Goal: Task Accomplishment & Management: Manage account settings

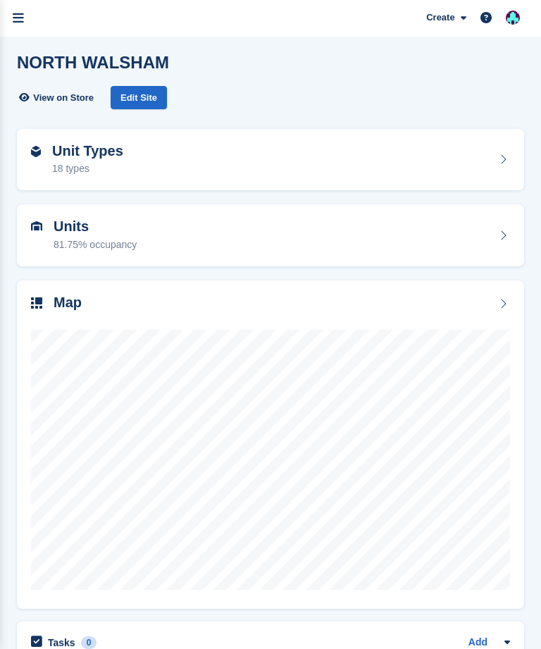
click at [19, 22] on icon "menu" at bounding box center [18, 18] width 11 height 13
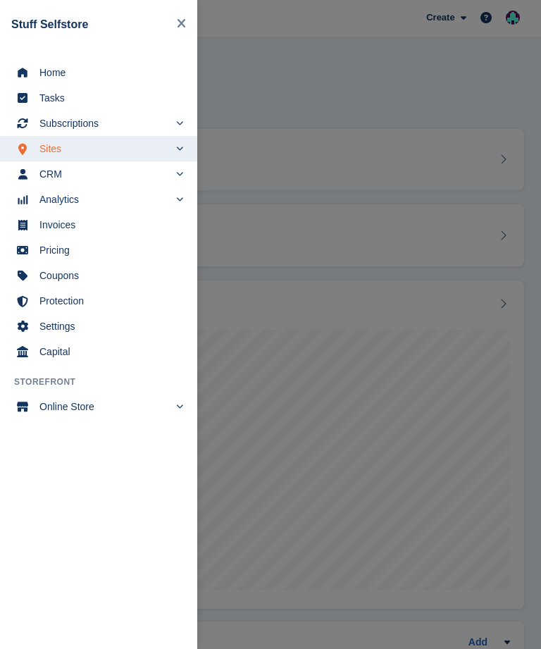
click at [168, 127] on span "Subscriptions" at bounding box center [104, 123] width 130 height 20
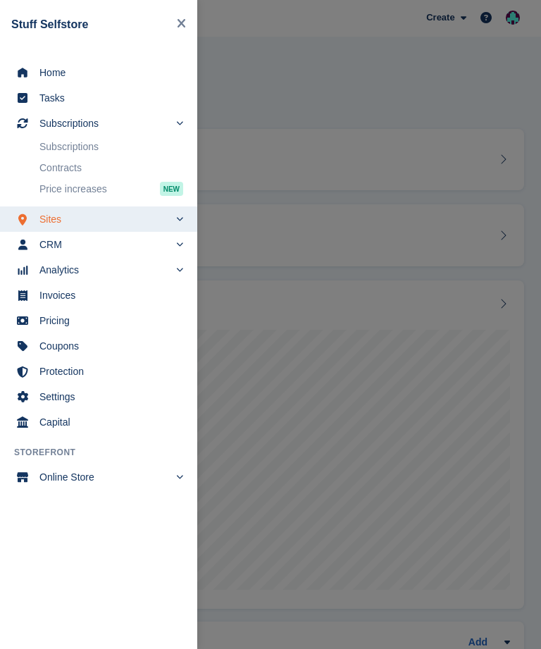
click at [99, 144] on link "Subscriptions" at bounding box center [111, 147] width 144 height 20
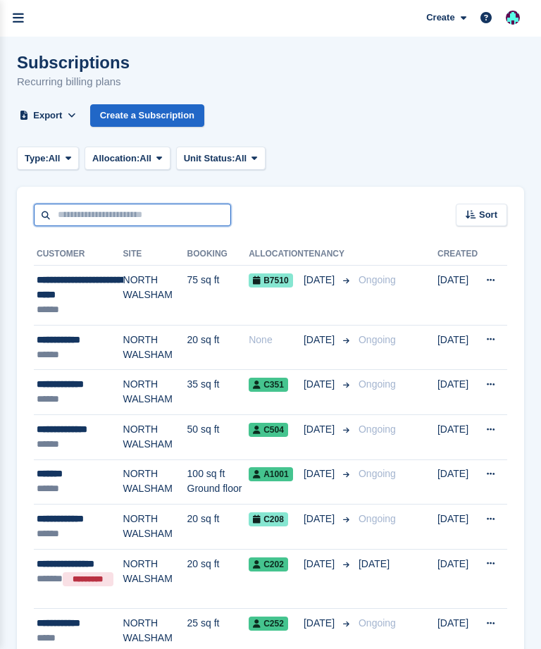
click at [132, 214] on input "text" at bounding box center [132, 215] width 197 height 23
click at [159, 205] on input "text" at bounding box center [132, 215] width 197 height 23
type input "******"
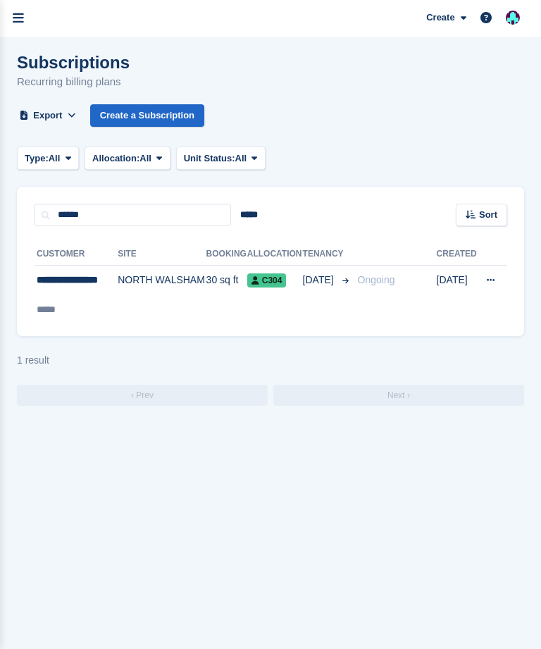
click at [64, 281] on div "**********" at bounding box center [77, 288] width 80 height 30
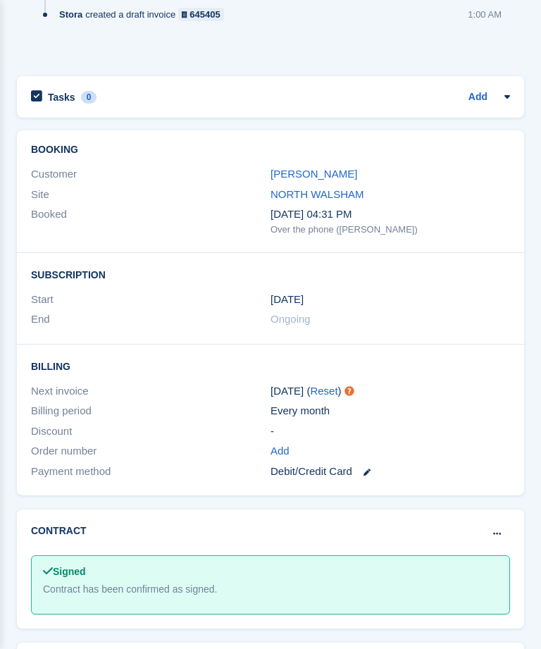
scroll to position [1256, 0]
click at [370, 469] on icon at bounding box center [367, 472] width 7 height 7
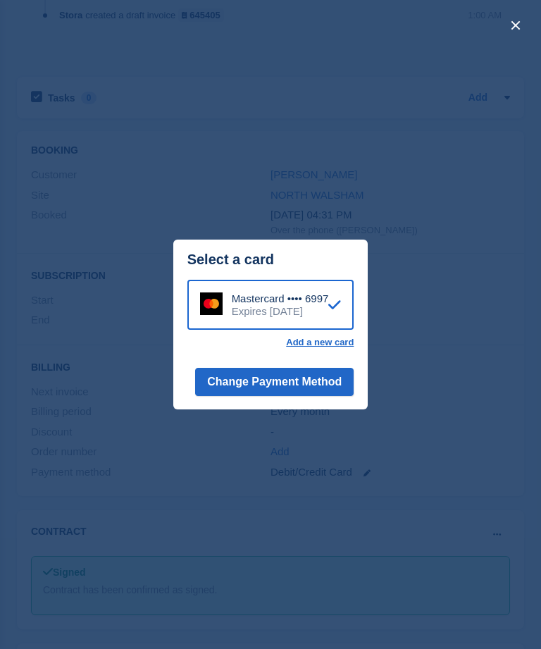
click at [469, 297] on div "close" at bounding box center [270, 324] width 541 height 649
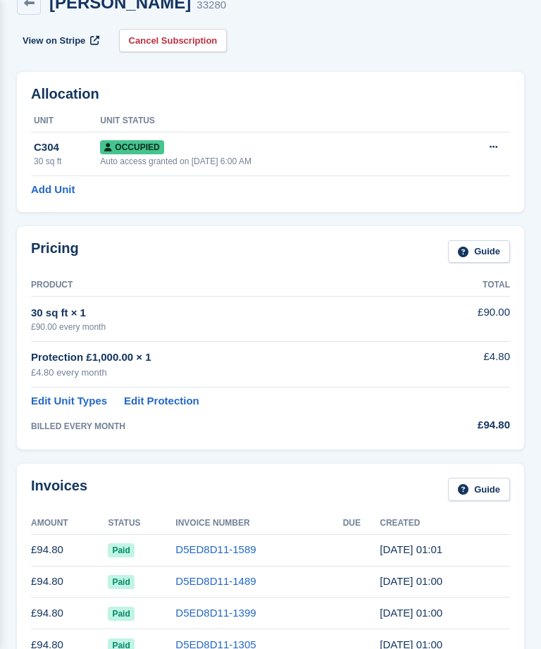
scroll to position [0, 0]
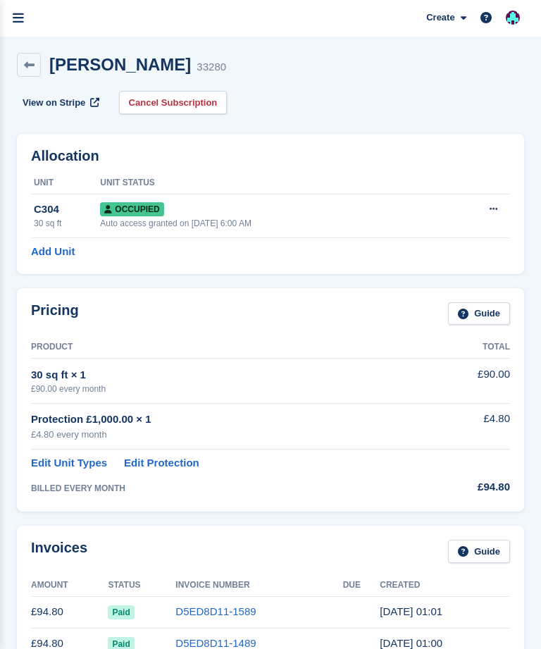
click at [26, 62] on icon at bounding box center [29, 65] width 11 height 11
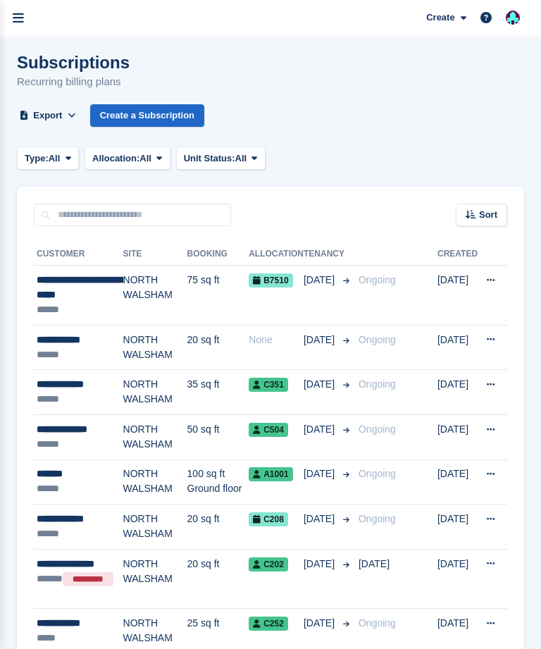
click at [389, 138] on div "Subscriptions Recurring billing plans Export Export Subscriptions Export a CSV …" at bounding box center [270, 98] width 507 height 91
click at [362, 128] on div "Subscriptions Recurring billing plans Export Export Subscriptions Export a CSV …" at bounding box center [270, 98] width 507 height 91
click at [333, 127] on div "Subscriptions Recurring billing plans Export Export Subscriptions Export a CSV …" at bounding box center [270, 98] width 507 height 91
click at [24, 15] on link "menu" at bounding box center [18, 18] width 37 height 37
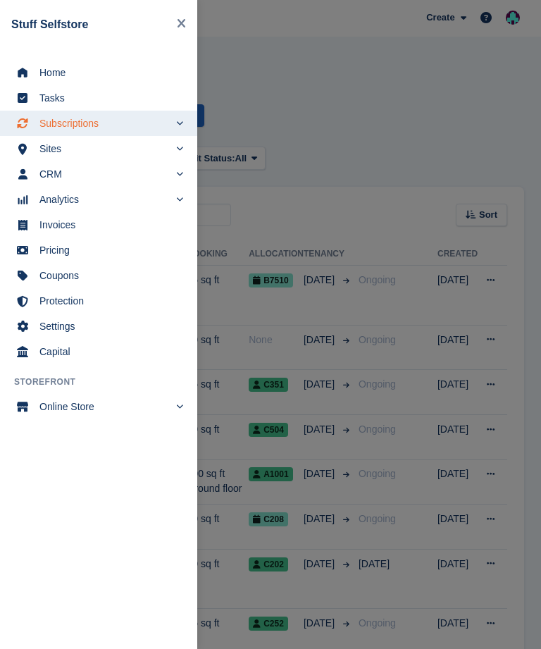
click at [80, 68] on span "Home" at bounding box center [107, 73] width 137 height 20
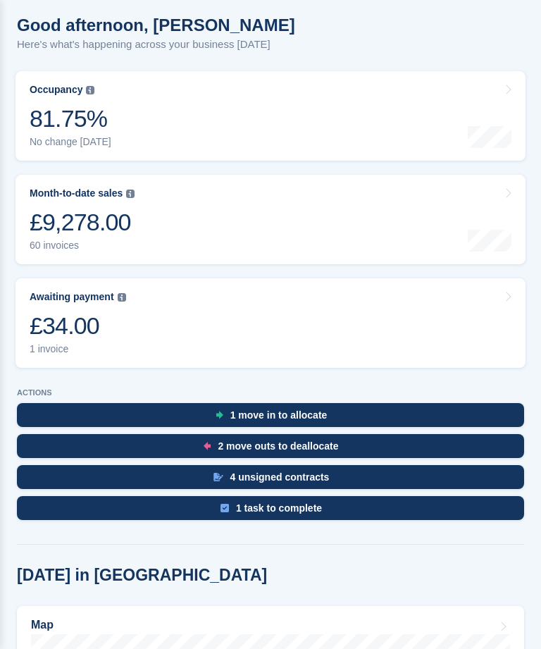
scroll to position [202, 0]
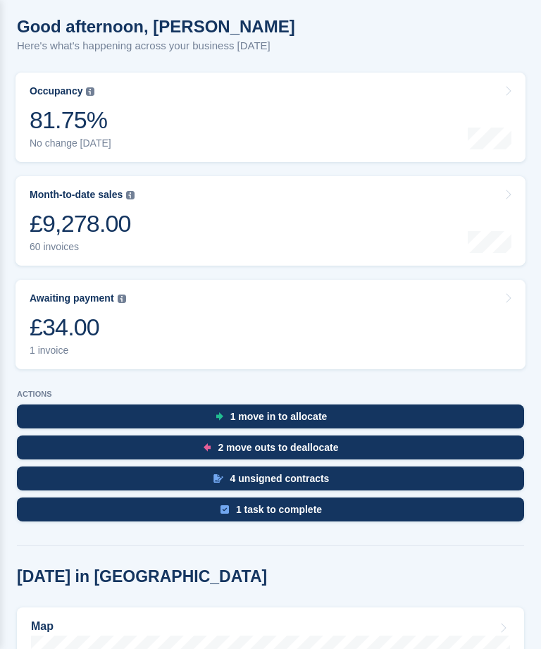
click at [92, 321] on div "£34.00" at bounding box center [78, 327] width 97 height 29
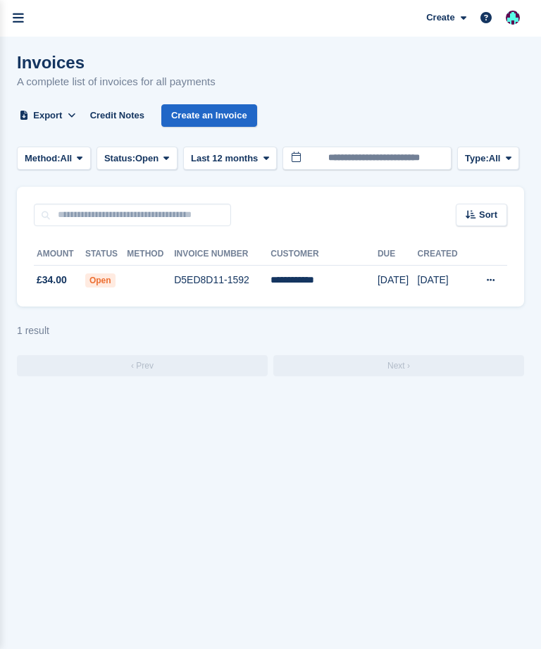
click at [24, 24] on link "menu" at bounding box center [18, 18] width 37 height 37
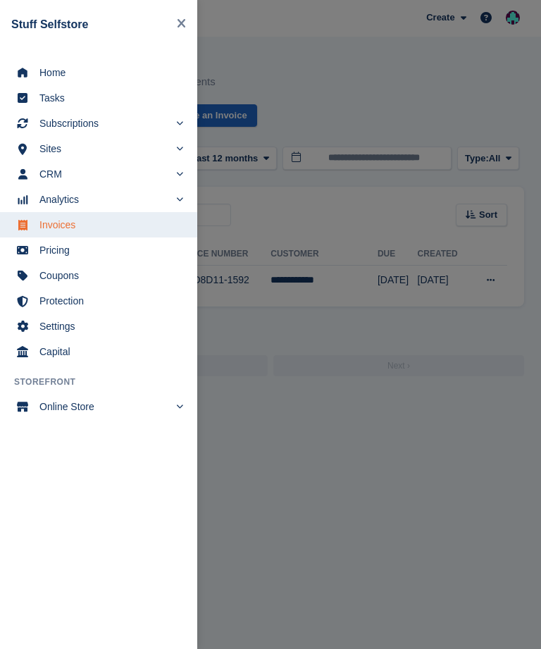
click at [64, 75] on span "Home" at bounding box center [107, 73] width 137 height 20
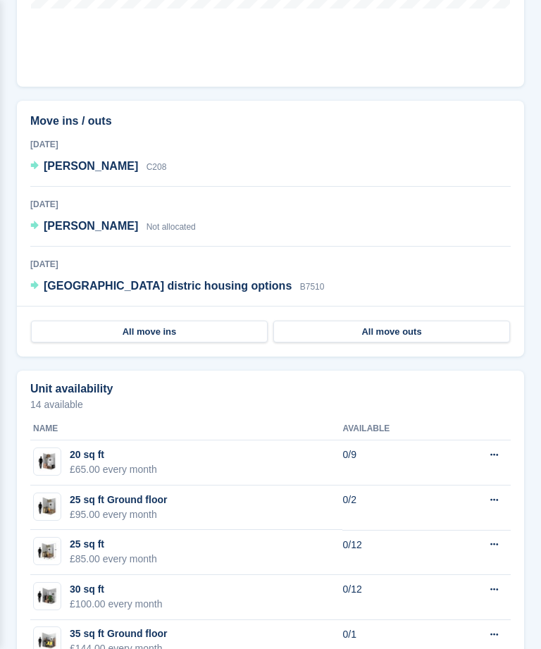
scroll to position [1090, 0]
click at [137, 278] on div "North norfolk distric housing options B7510" at bounding box center [184, 286] width 280 height 18
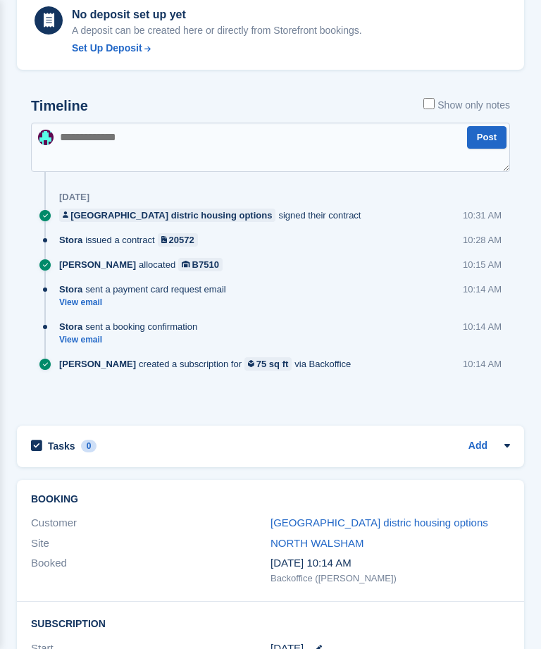
scroll to position [686, 0]
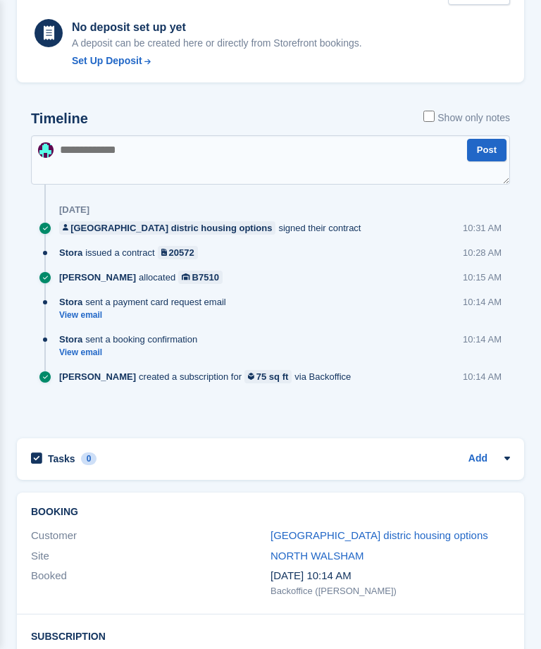
click at [419, 529] on link "[GEOGRAPHIC_DATA] distric housing options" at bounding box center [380, 535] width 218 height 12
